Goal: Navigation & Orientation: Find specific page/section

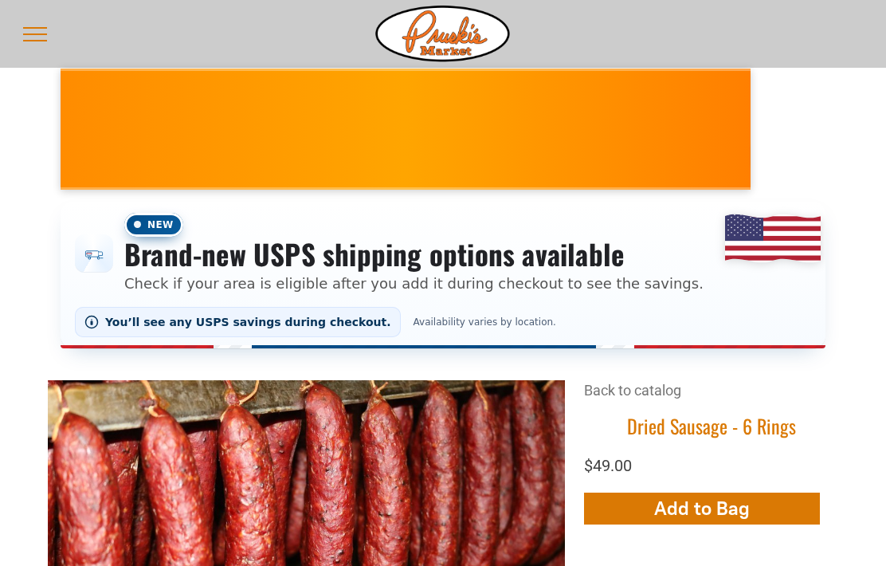
click at [430, 321] on span "Availability varies by location." at bounding box center [485, 321] width 152 height 11
click at [28, 29] on button "menu" at bounding box center [34, 34] width 41 height 41
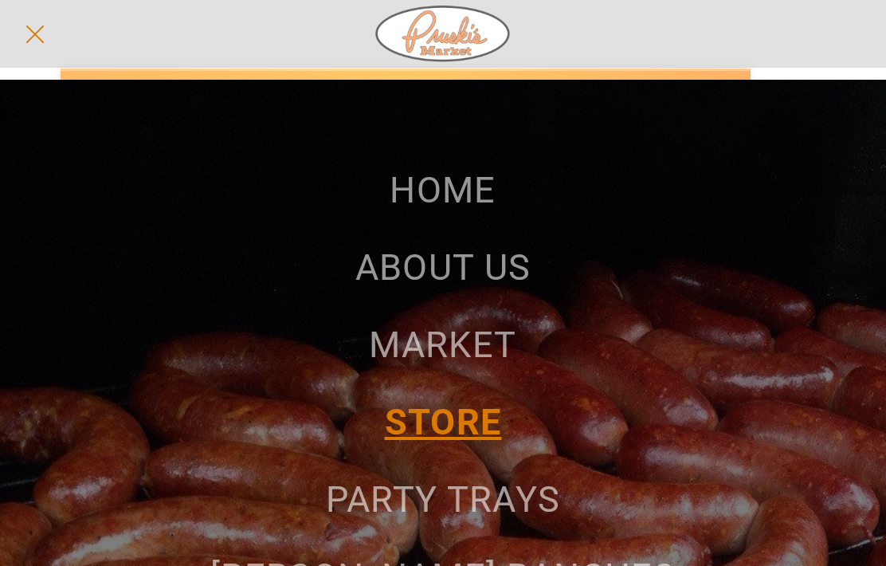
click at [481, 324] on span "MARKET" at bounding box center [442, 345] width 147 height 42
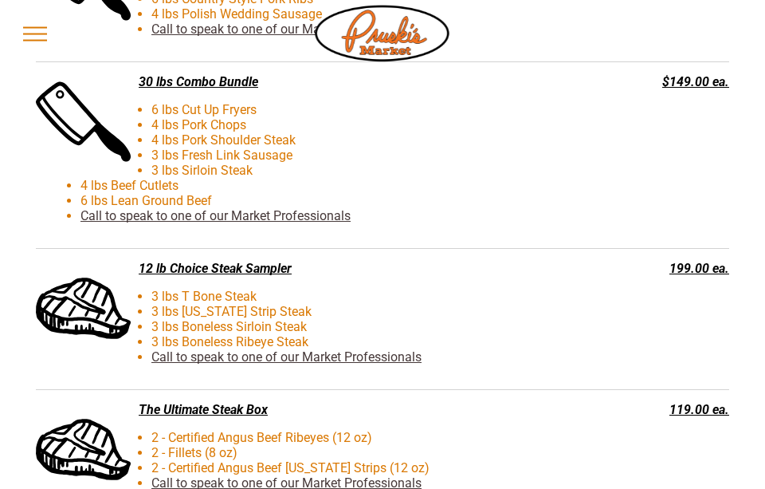
scroll to position [3664, 0]
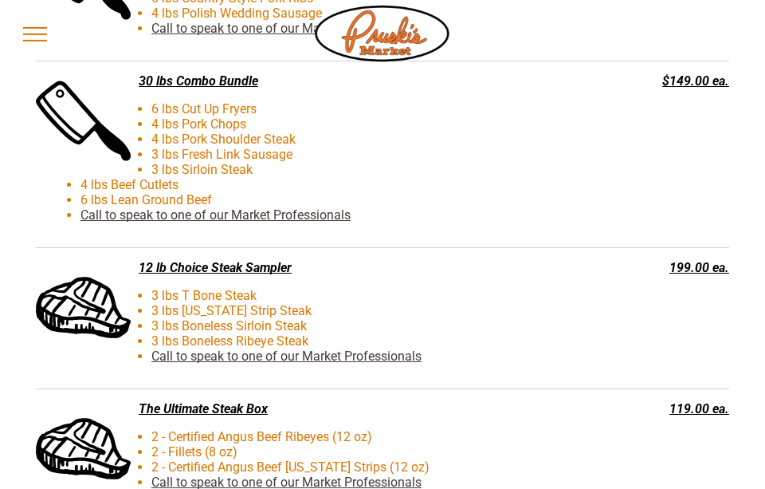
click at [223, 266] on div "12 lb Choice Steak Sampler 3 lbs T Bone Steak 3 lbs New York Strip Steak 3 lbs …" at bounding box center [310, 318] width 548 height 116
click at [212, 261] on div "12 lb Choice Steak Sampler" at bounding box center [310, 267] width 548 height 15
click at [191, 249] on div "12 lb Choice Steak Sampler 3 lbs T Bone Steak 3 lbs New York Strip Steak 3 lbs …" at bounding box center [382, 318] width 693 height 141
click at [91, 303] on li "3 lbs New York Strip Steak" at bounding box center [338, 310] width 516 height 15
click at [174, 288] on li "3 lbs T Bone Steak" at bounding box center [338, 295] width 516 height 15
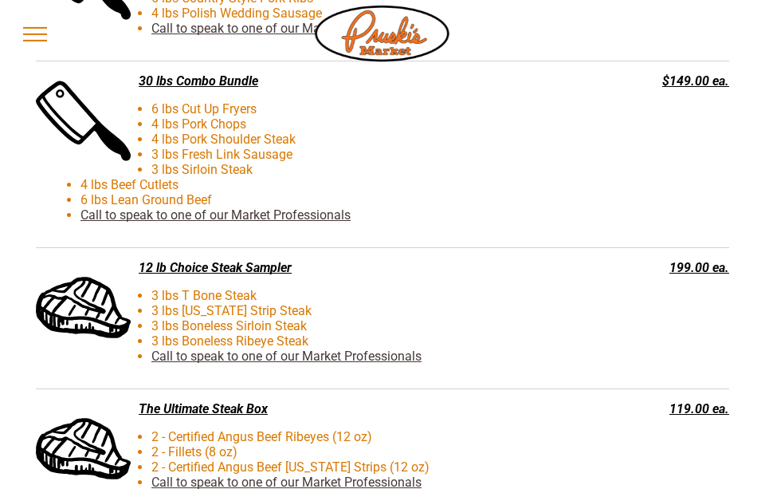
click at [209, 292] on li "3 lbs T Bone Steak" at bounding box center [338, 295] width 516 height 15
click at [226, 303] on li "3 lbs New York Strip Steak" at bounding box center [338, 310] width 516 height 15
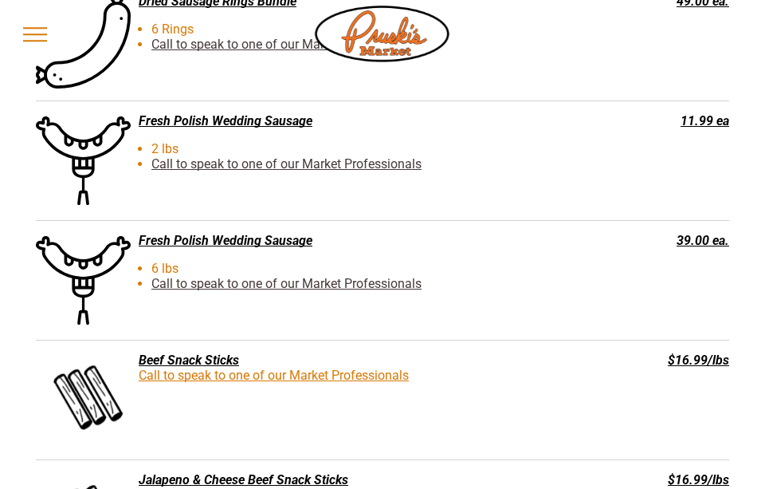
scroll to position [2705, 0]
